Goal: Task Accomplishment & Management: Manage account settings

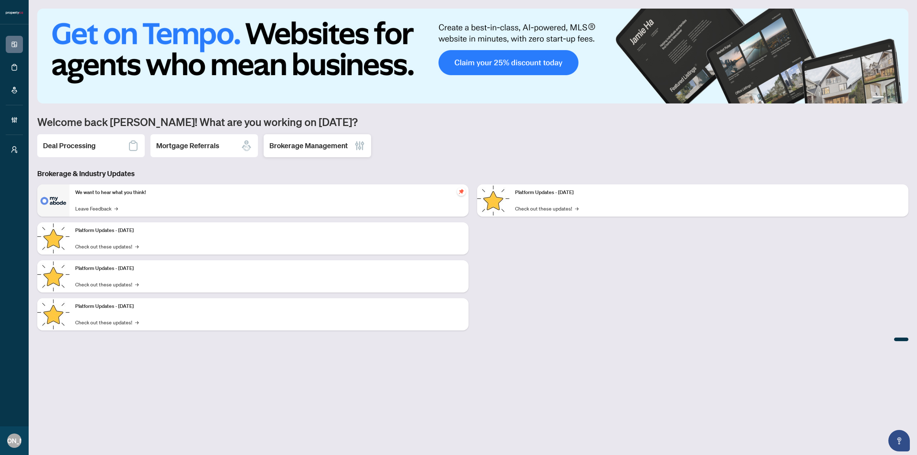
click at [316, 148] on h2 "Brokerage Management" at bounding box center [308, 146] width 78 height 10
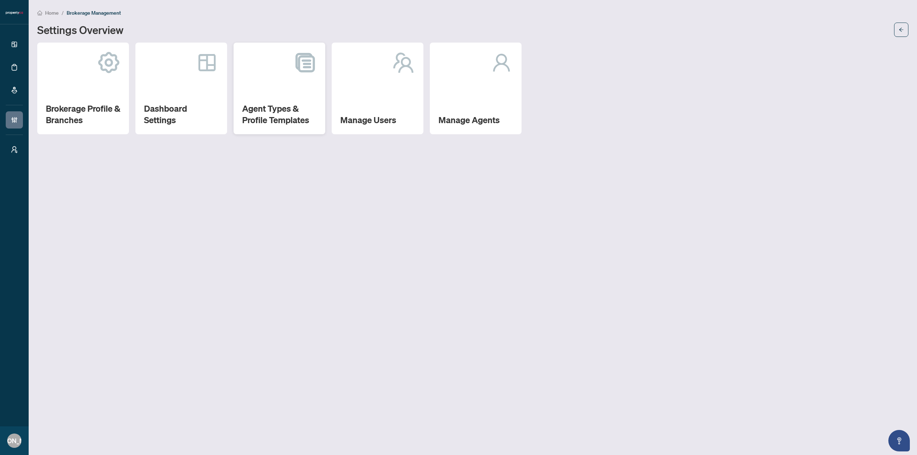
click at [272, 93] on div "Agent Types & Profile Templates" at bounding box center [280, 89] width 92 height 92
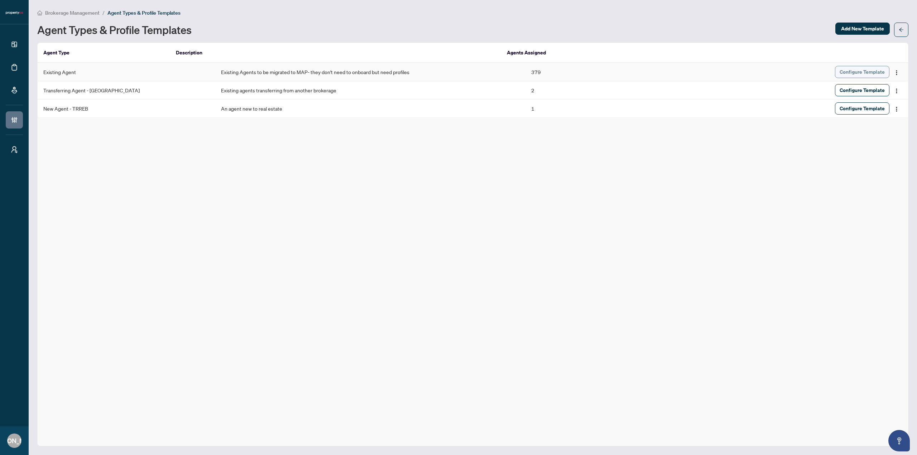
drag, startPoint x: 830, startPoint y: 70, endPoint x: 840, endPoint y: 72, distance: 10.7
click at [832, 70] on div "Configure Template" at bounding box center [794, 72] width 216 height 12
click at [841, 72] on span "Configure Template" at bounding box center [862, 71] width 45 height 11
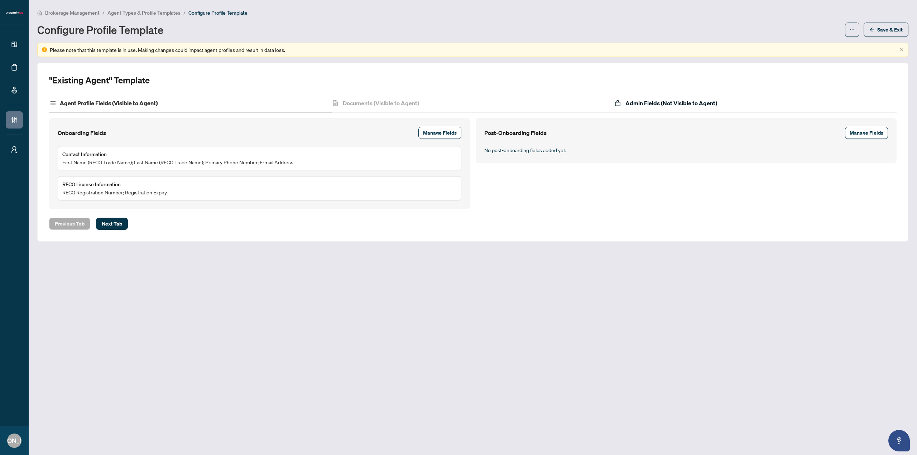
click at [656, 102] on h4 "Admin Fields (Not Visible to Agent)" at bounding box center [671, 103] width 92 height 9
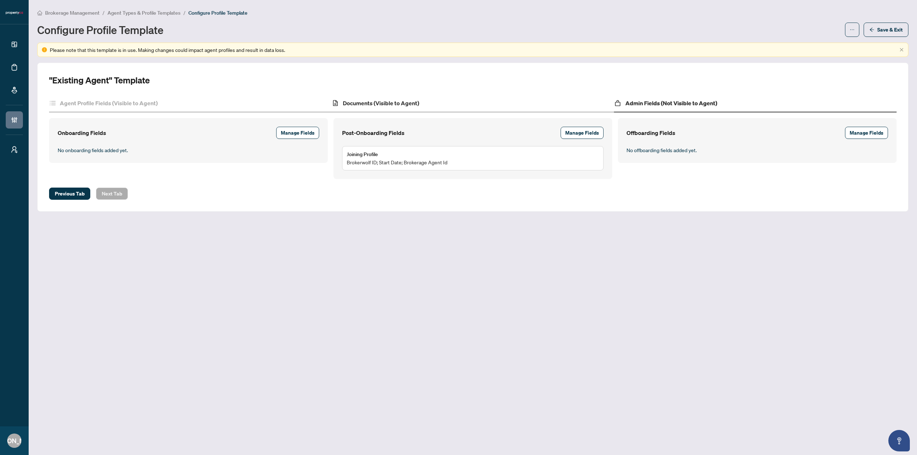
click at [429, 108] on div "Documents (Visible to Agent)" at bounding box center [473, 104] width 283 height 18
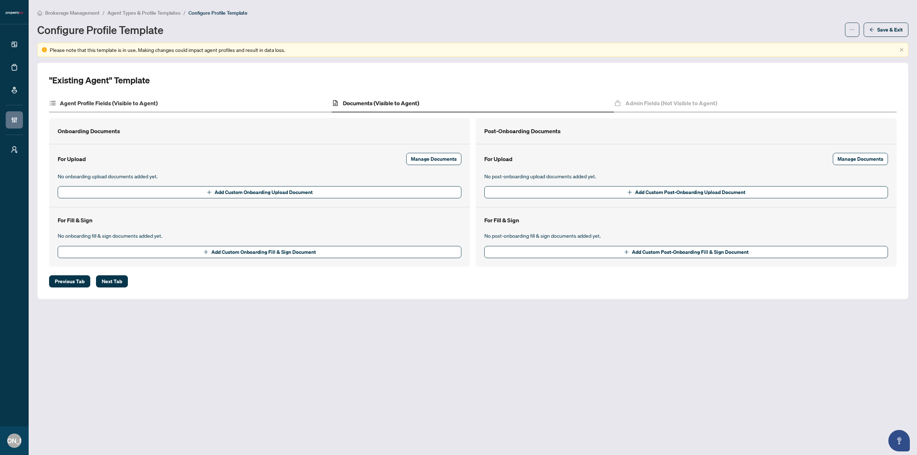
click at [199, 108] on div "Agent Profile Fields (Visible to Agent)" at bounding box center [190, 104] width 283 height 18
